Goal: Information Seeking & Learning: Learn about a topic

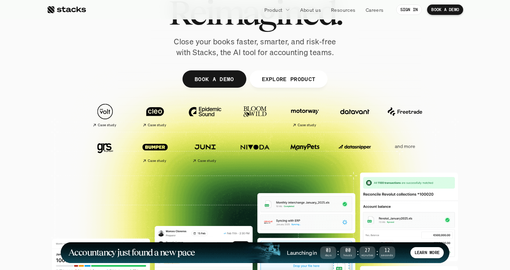
scroll to position [76, 0]
click at [400, 147] on p "and more" at bounding box center [404, 146] width 43 height 6
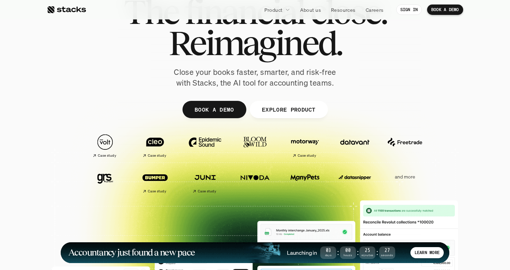
scroll to position [50, 0]
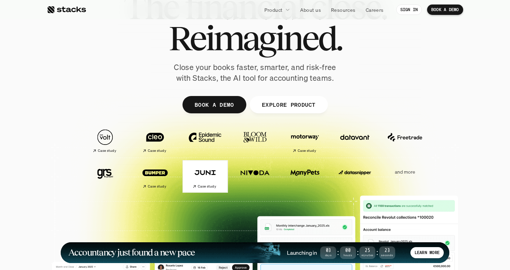
click at [210, 171] on img at bounding box center [205, 172] width 39 height 27
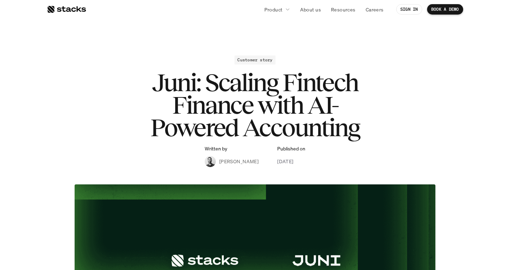
click at [73, 9] on div at bounding box center [66, 9] width 39 height 8
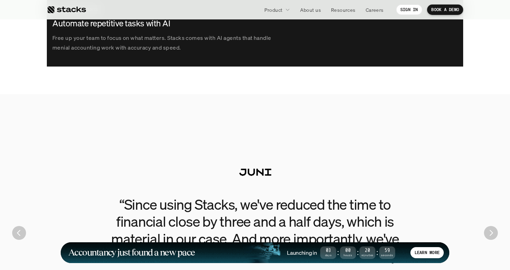
scroll to position [1569, 0]
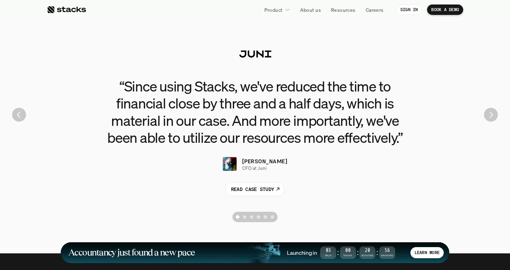
click at [489, 118] on img "Next" at bounding box center [491, 115] width 14 height 14
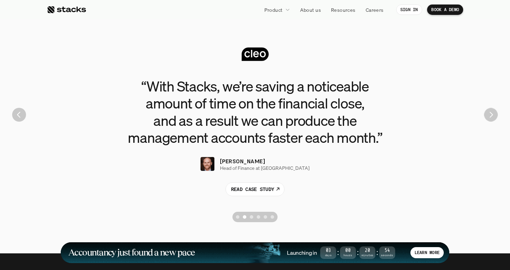
click at [490, 118] on img "Next" at bounding box center [491, 115] width 14 height 14
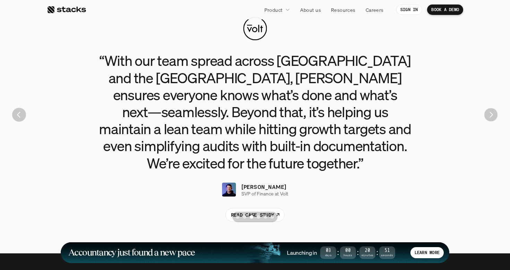
click at [490, 118] on img "Next" at bounding box center [491, 115] width 14 height 14
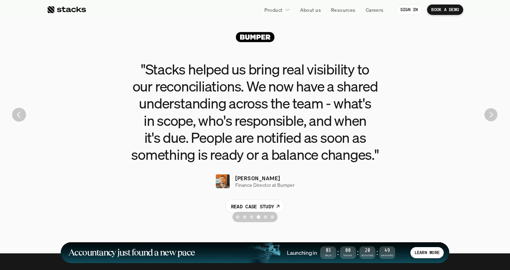
click at [490, 118] on img "Next" at bounding box center [490, 114] width 13 height 13
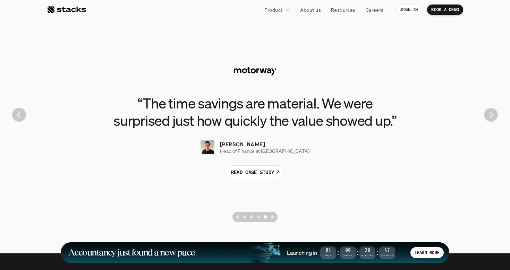
click at [490, 118] on img "Next" at bounding box center [491, 115] width 14 height 14
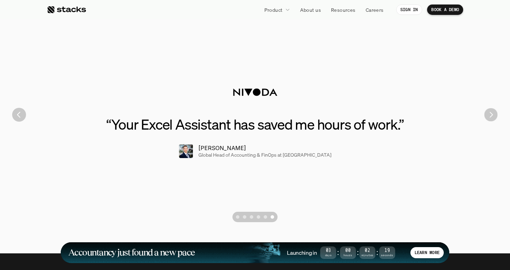
click at [492, 115] on img "Next" at bounding box center [490, 114] width 13 height 13
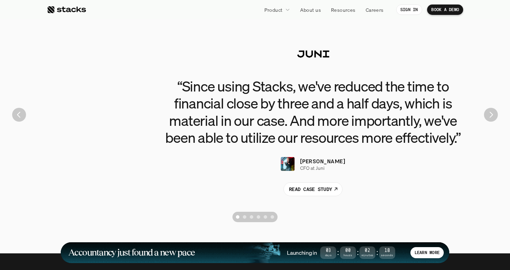
click at [492, 115] on img "Next" at bounding box center [491, 115] width 14 height 14
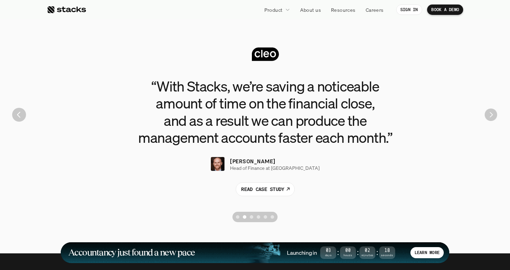
click at [492, 115] on img "Next" at bounding box center [491, 115] width 12 height 12
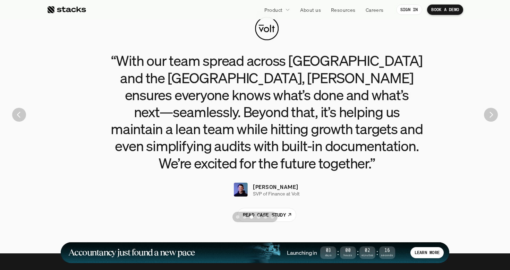
click at [492, 115] on img "Next" at bounding box center [491, 115] width 14 height 14
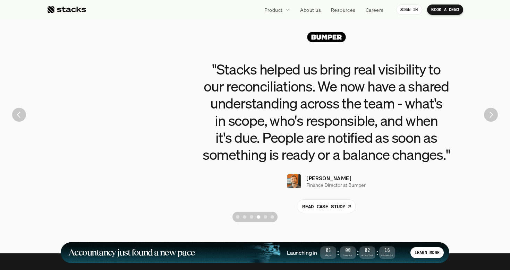
click at [492, 115] on img "Next" at bounding box center [491, 115] width 14 height 14
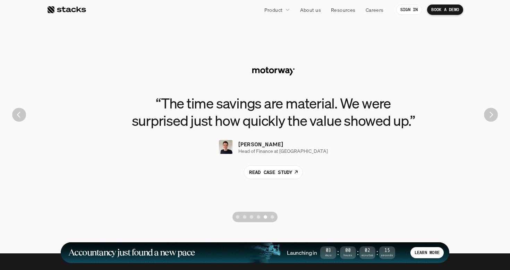
click at [492, 115] on img "Next" at bounding box center [491, 115] width 14 height 14
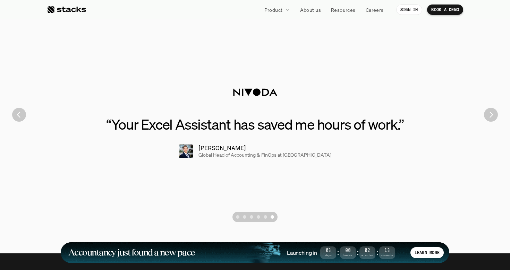
click at [19, 118] on img "Previous" at bounding box center [19, 115] width 14 height 14
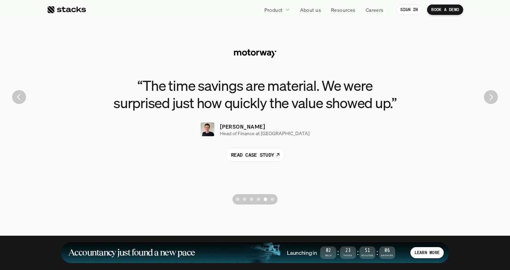
scroll to position [1586, 0]
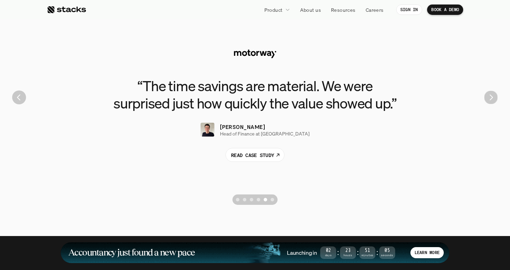
click at [489, 98] on img "Next" at bounding box center [491, 98] width 14 height 14
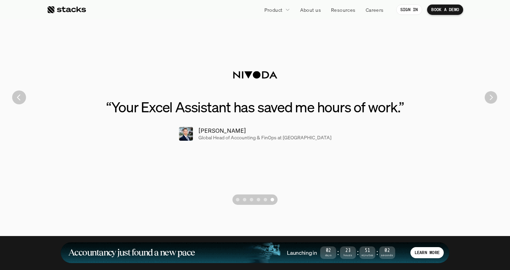
click at [490, 99] on img "Next" at bounding box center [491, 97] width 12 height 12
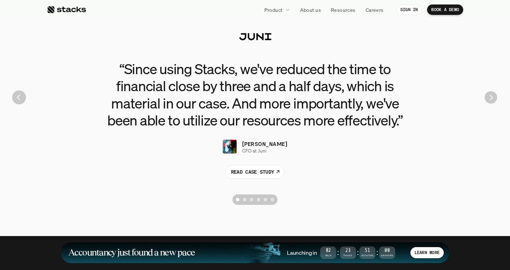
drag, startPoint x: 490, startPoint y: 99, endPoint x: 426, endPoint y: 126, distance: 69.5
click at [426, 126] on section "“Since using Stacks, we've reduced the time to financial close by three and a h…" at bounding box center [255, 97] width 500 height 222
click at [320, 108] on h3 "“Since using Stacks, we've reduced the time to financial close by three and a h…" at bounding box center [255, 94] width 312 height 68
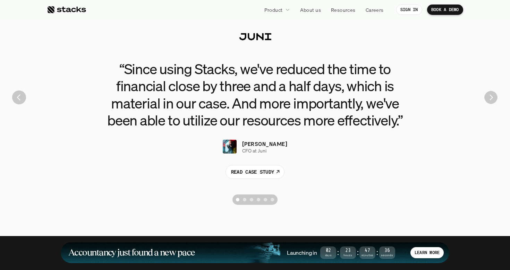
click at [489, 100] on img "Next" at bounding box center [490, 97] width 13 height 13
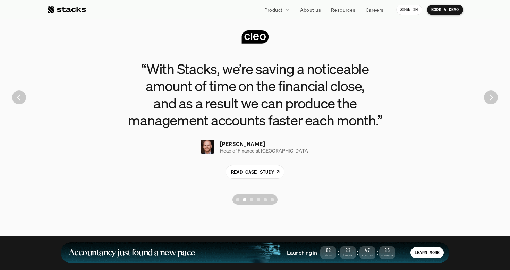
click at [489, 100] on img "Next" at bounding box center [491, 98] width 14 height 14
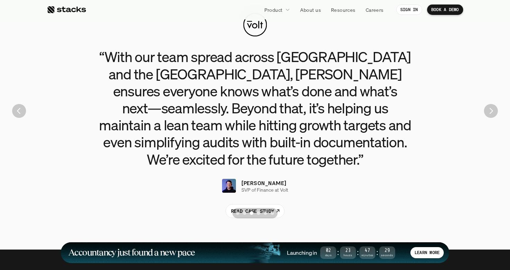
scroll to position [1575, 0]
